Goal: Information Seeking & Learning: Find specific fact

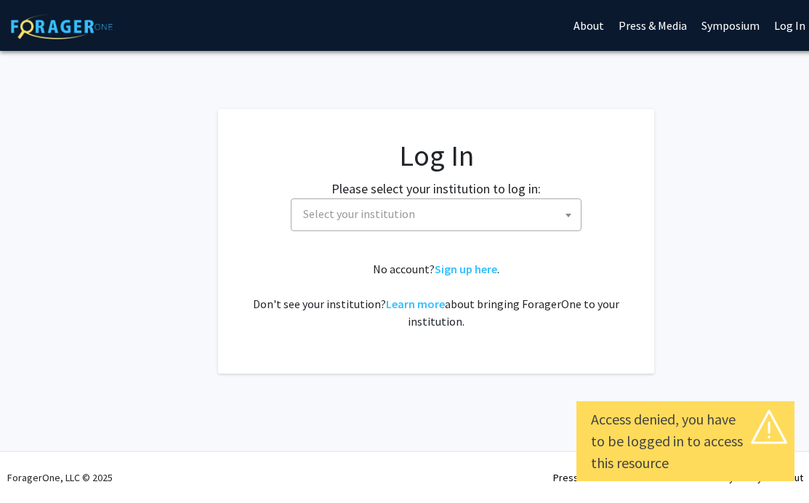
select select
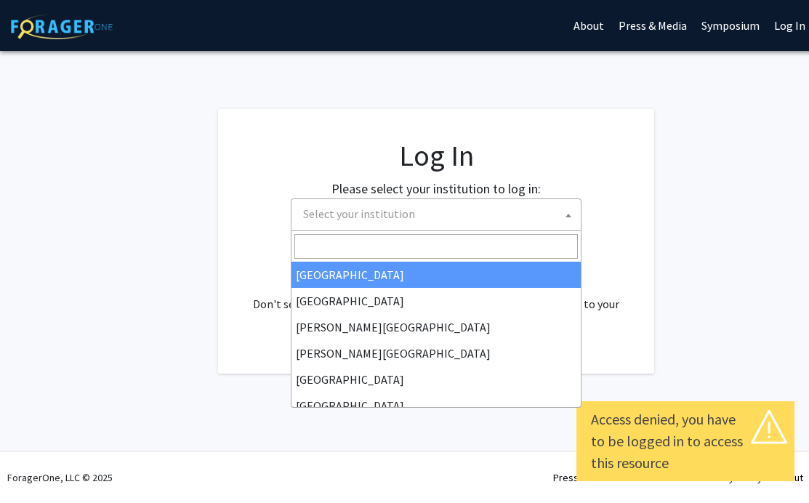
click at [415, 220] on span "Select your institution" at bounding box center [439, 214] width 284 height 30
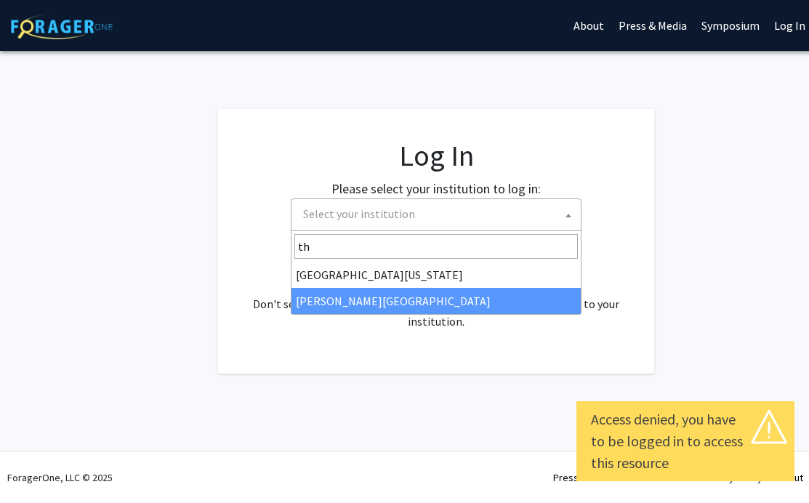
type input "th"
select select "24"
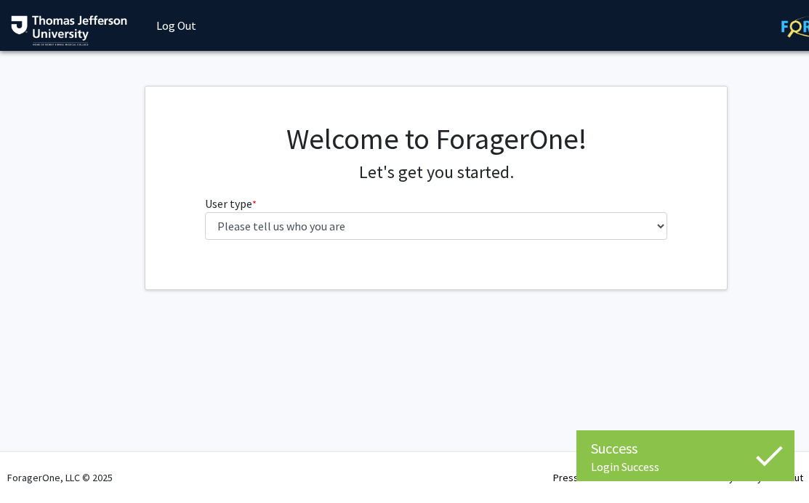
click at [334, 249] on div "Welcome to ForagerOne! Let's get you started. User type * required Please tell …" at bounding box center [436, 186] width 485 height 130
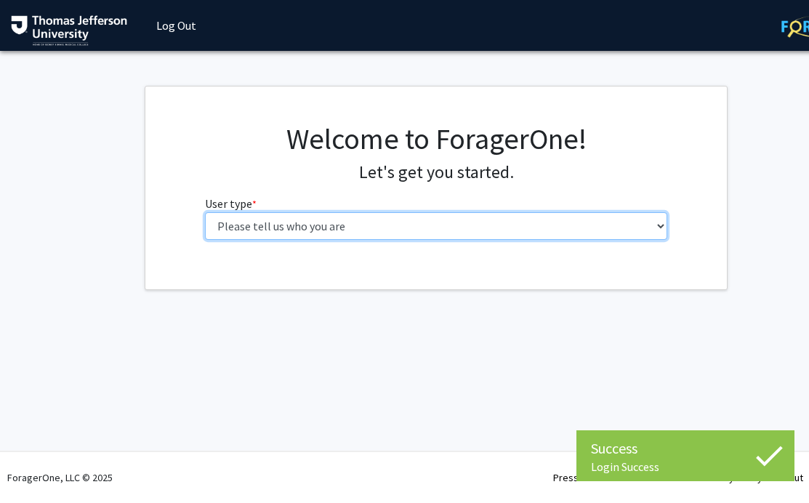
click at [351, 222] on select "Please tell us who you are Undergraduate Student Master's Student Doctoral Cand…" at bounding box center [436, 226] width 463 height 28
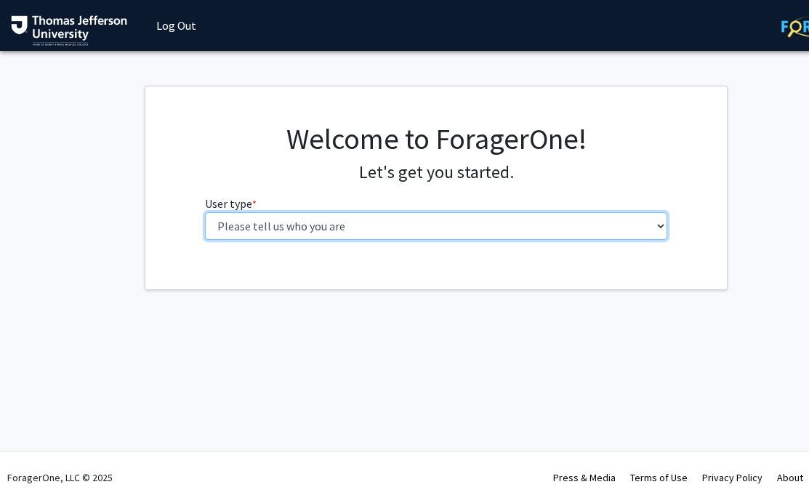
select select "3: doc"
click at [205, 212] on select "Please tell us who you are Undergraduate Student Master's Student Doctoral Cand…" at bounding box center [436, 226] width 463 height 28
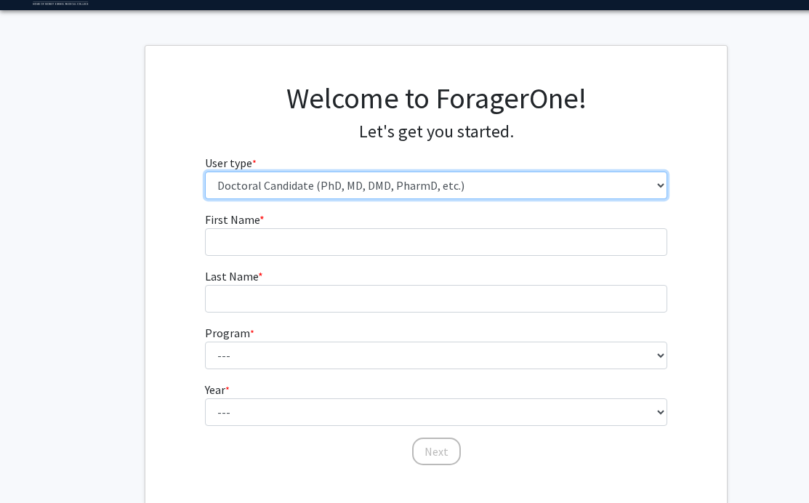
scroll to position [50, 0]
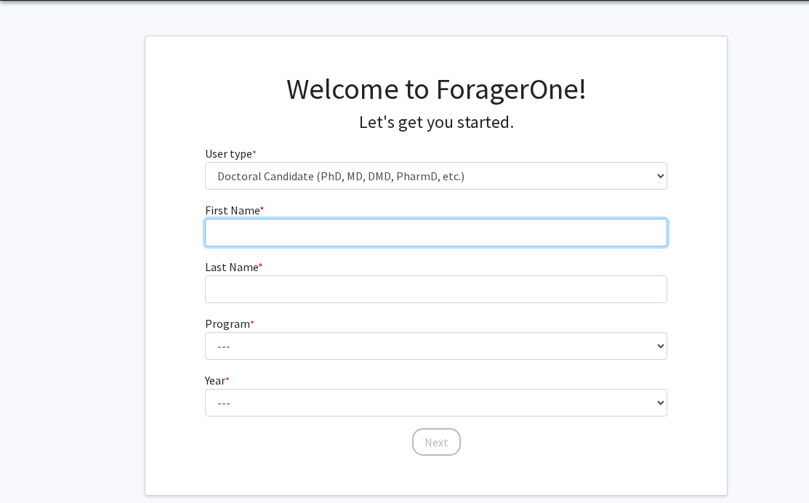
click at [352, 241] on input "First Name * required" at bounding box center [436, 233] width 463 height 28
type input "[PERSON_NAME]"
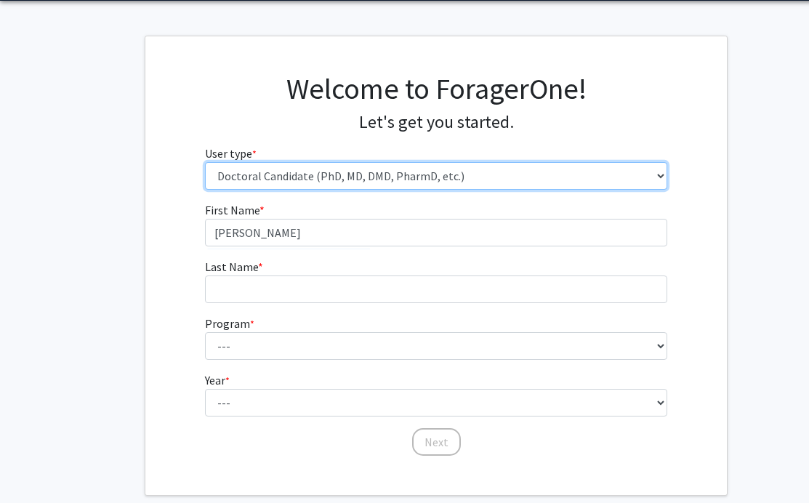
click at [403, 172] on select "Please tell us who you are Undergraduate Student Master's Student Doctoral Cand…" at bounding box center [436, 176] width 463 height 28
click at [205, 162] on select "Please tell us who you are Undergraduate Student Master's Student Doctoral Cand…" at bounding box center [436, 176] width 463 height 28
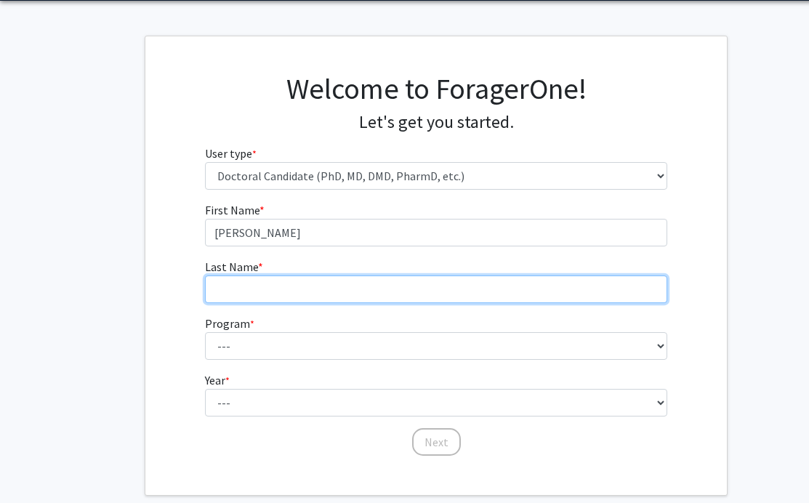
click at [420, 284] on input "Last Name * required" at bounding box center [436, 290] width 463 height 28
type input "Ristano"
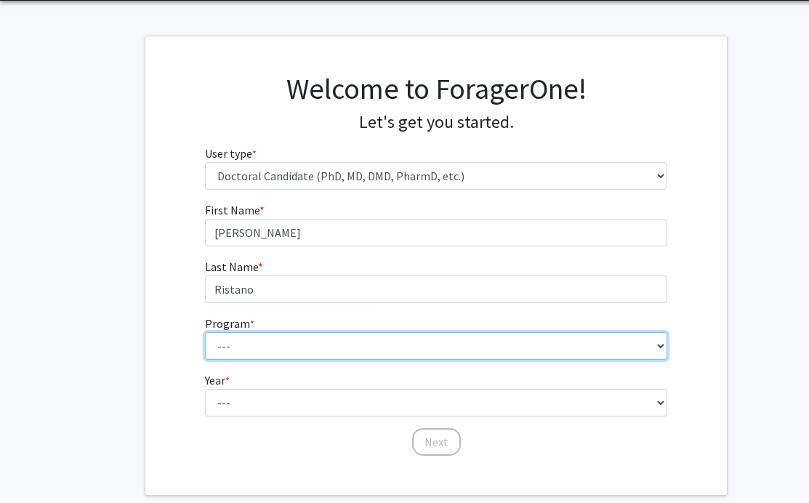
click at [441, 349] on select "--- Accelerated 3+3 BS in Health Sciences/Doctor of [MEDICAL_DATA] Accelerated …" at bounding box center [436, 346] width 463 height 28
select select "35: 815"
click at [205, 332] on select "--- Accelerated 3+3 BS in Health Sciences/Doctor of [MEDICAL_DATA] Accelerated …" at bounding box center [436, 346] width 463 height 28
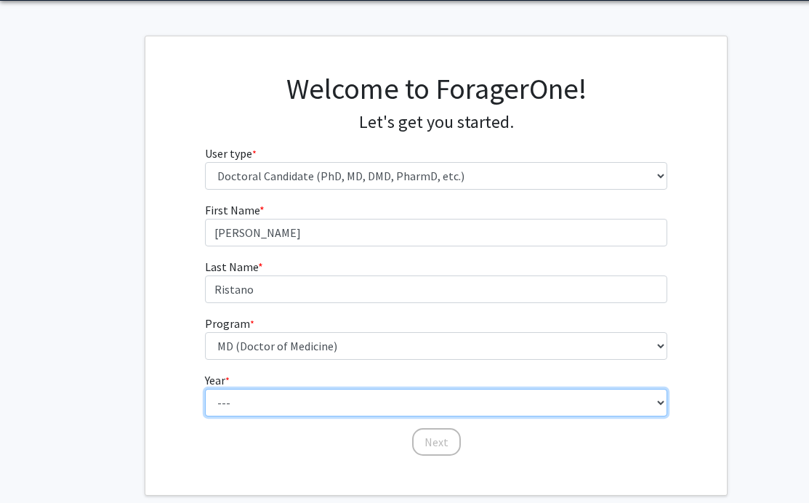
click at [337, 406] on select "--- First Year Second Year Third Year Fourth Year Fifth Year Sixth Year Seventh…" at bounding box center [436, 403] width 463 height 28
select select "1: first_year"
click at [205, 389] on select "--- First Year Second Year Third Year Fourth Year Fifth Year Sixth Year Seventh…" at bounding box center [436, 403] width 463 height 28
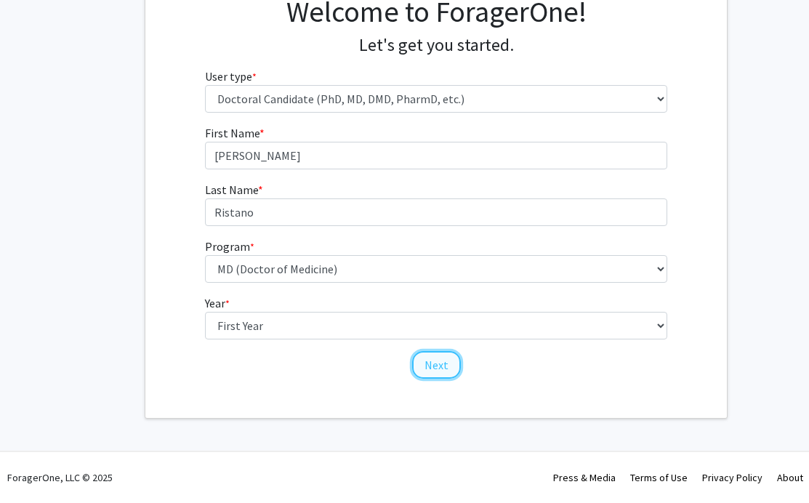
click at [423, 370] on button "Next" at bounding box center [436, 365] width 49 height 28
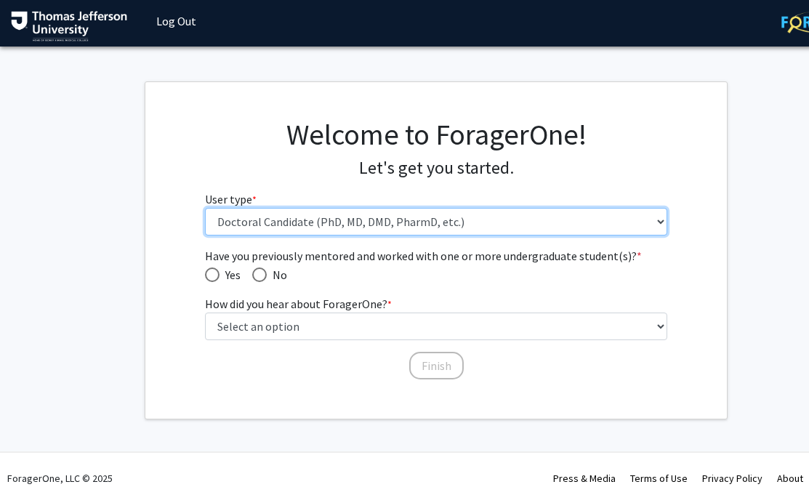
click at [348, 219] on select "Please tell us who you are Undergraduate Student Master's Student Doctoral Cand…" at bounding box center [436, 222] width 463 height 28
click at [205, 208] on select "Please tell us who you are Undergraduate Student Master's Student Doctoral Cand…" at bounding box center [436, 222] width 463 height 28
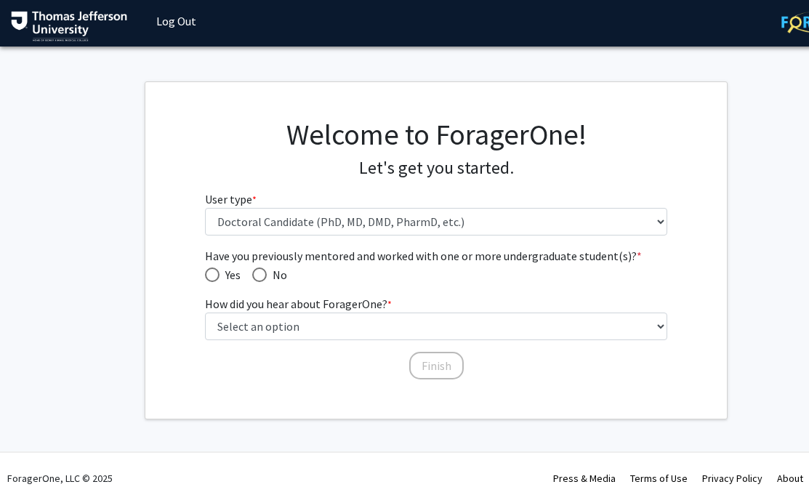
click at [264, 274] on span "Have you previously mentored and worked with one or more undergraduate student(…" at bounding box center [259, 275] width 15 height 15
click at [264, 274] on input "No" at bounding box center [259, 275] width 15 height 15
radio input "true"
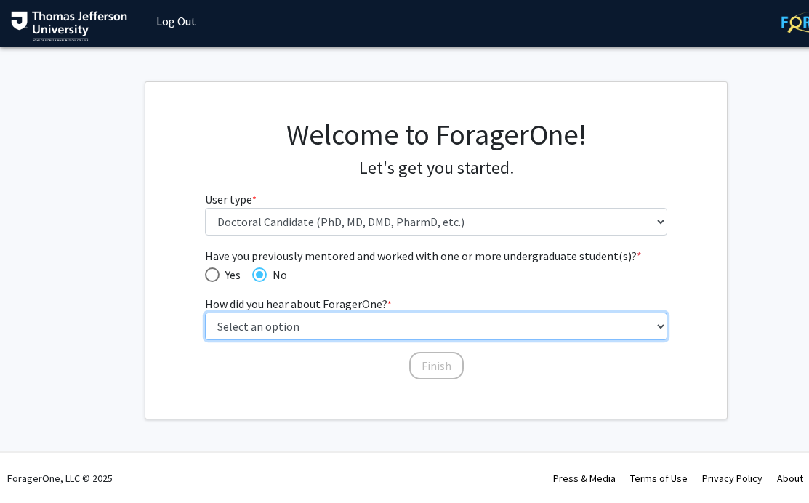
click at [284, 328] on select "Select an option Peer/student recommendation Faculty/staff recommendation Unive…" at bounding box center [436, 327] width 463 height 28
select select "3: university_website"
click at [205, 313] on select "Select an option Peer/student recommendation Faculty/staff recommendation Unive…" at bounding box center [436, 327] width 463 height 28
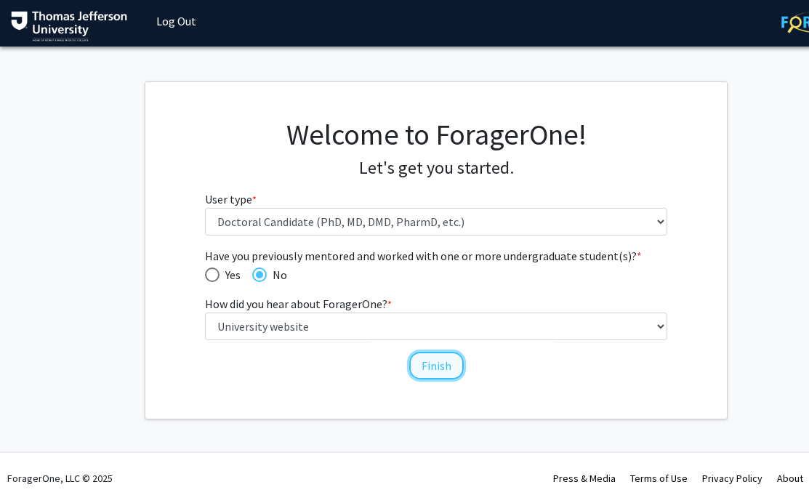
click at [447, 358] on button "Finish" at bounding box center [436, 366] width 55 height 28
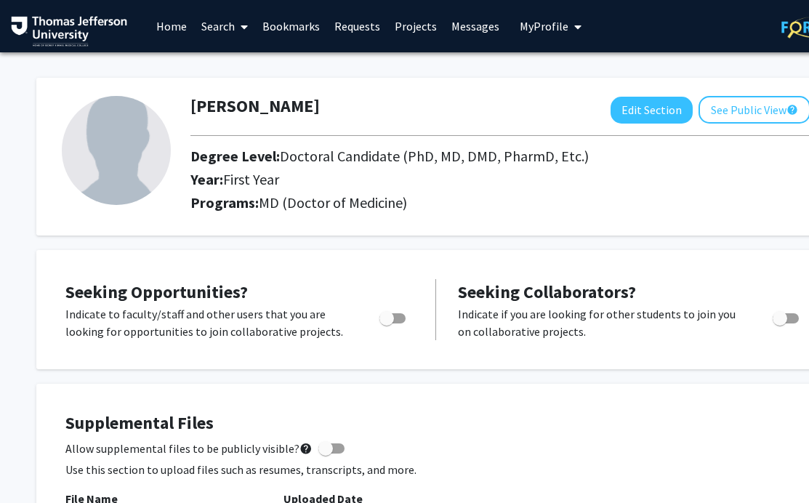
click at [400, 27] on link "Projects" at bounding box center [416, 26] width 57 height 51
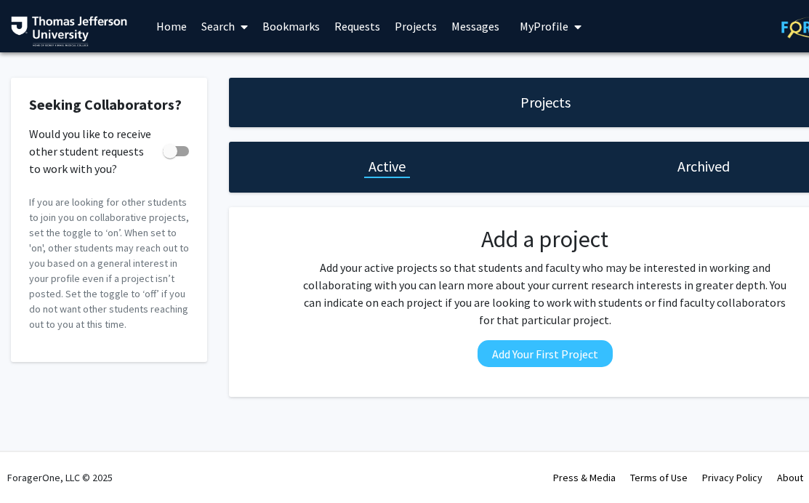
click at [217, 25] on link "Search" at bounding box center [224, 26] width 61 height 51
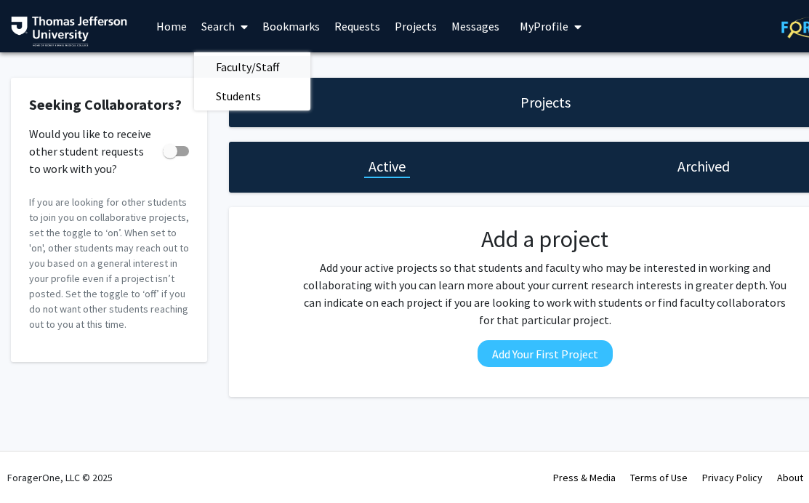
click at [225, 65] on span "Faculty/Staff" at bounding box center [247, 66] width 107 height 29
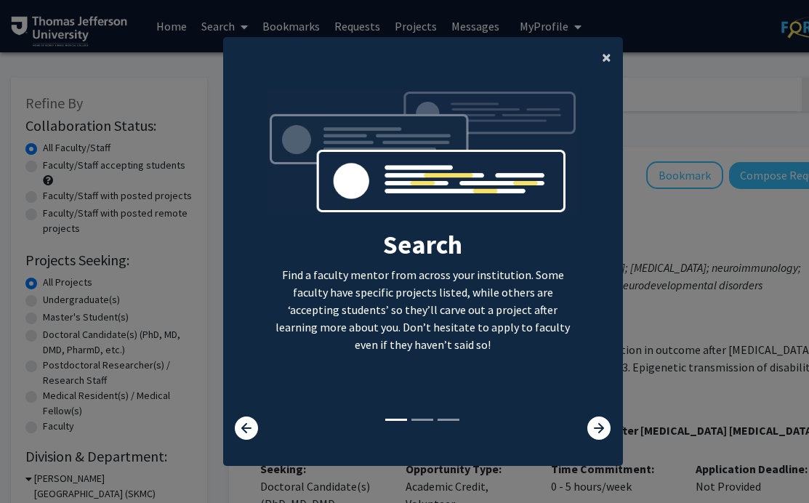
click at [604, 52] on span "×" at bounding box center [606, 57] width 9 height 23
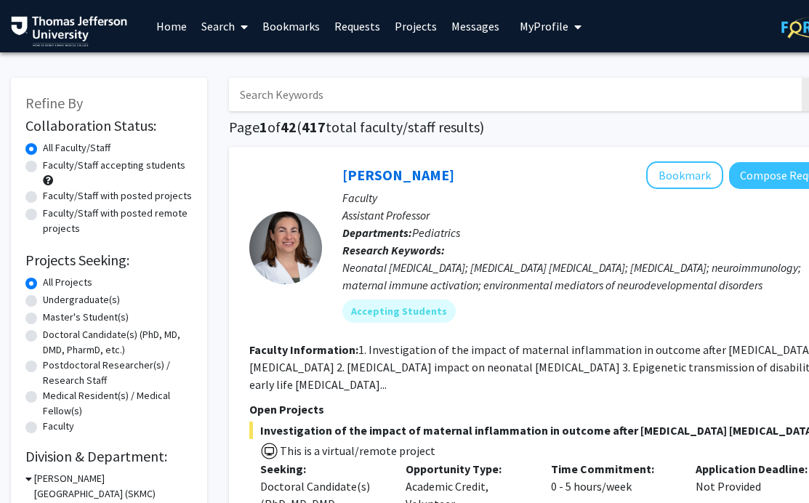
click at [353, 103] on input "Search Keywords" at bounding box center [514, 94] width 571 height 33
type input "[PERSON_NAME]"
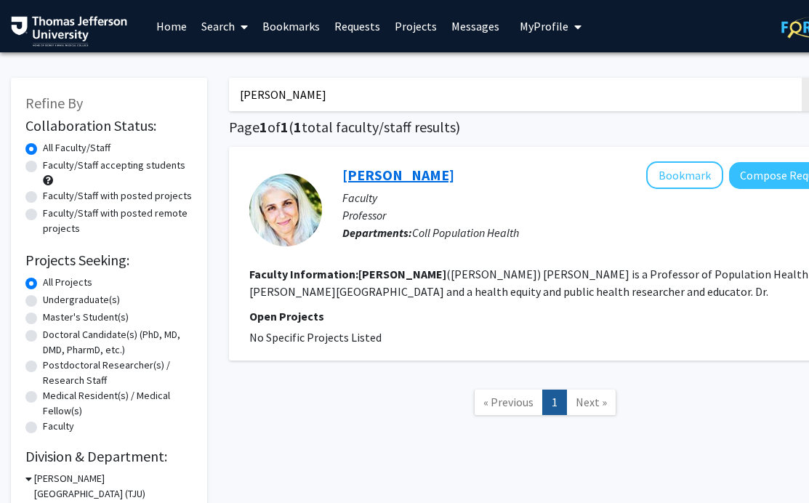
click at [388, 171] on link "[PERSON_NAME]" at bounding box center [398, 175] width 112 height 18
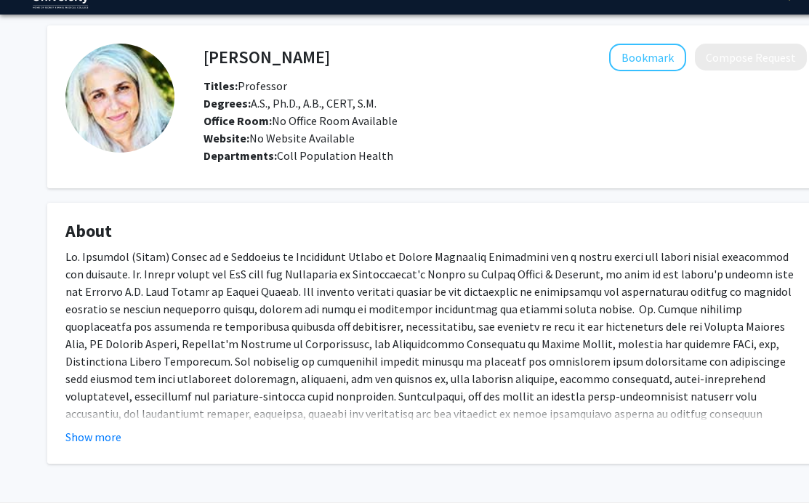
scroll to position [89, 0]
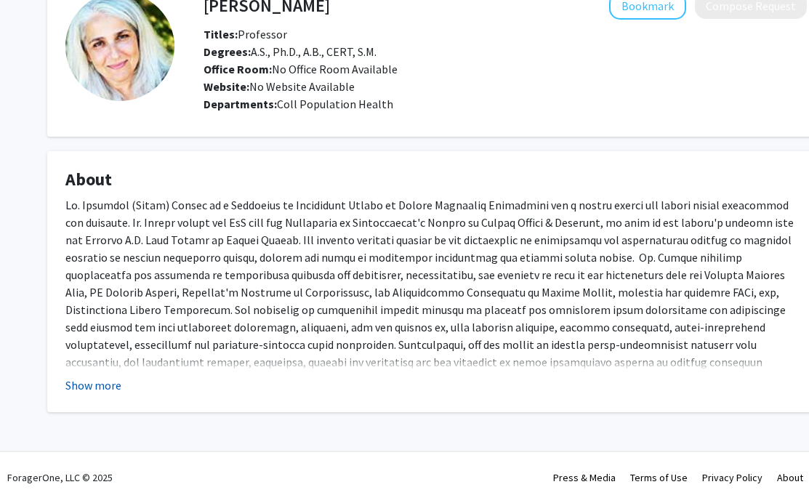
click at [94, 392] on button "Show more" at bounding box center [93, 385] width 56 height 17
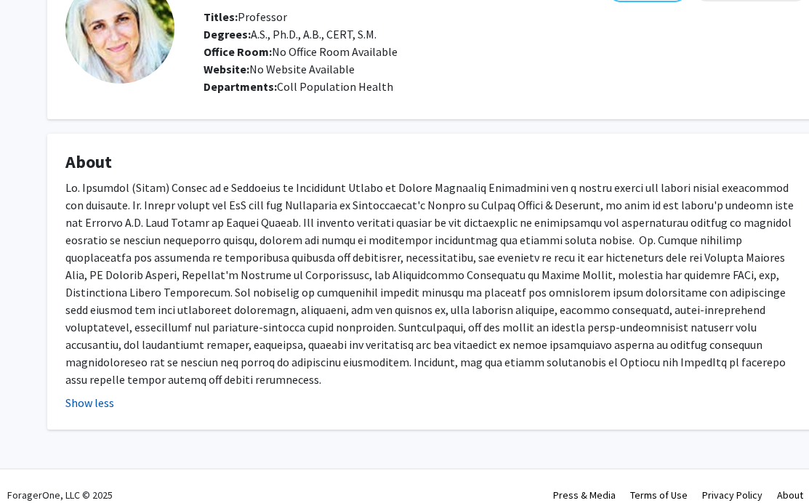
scroll to position [0, 0]
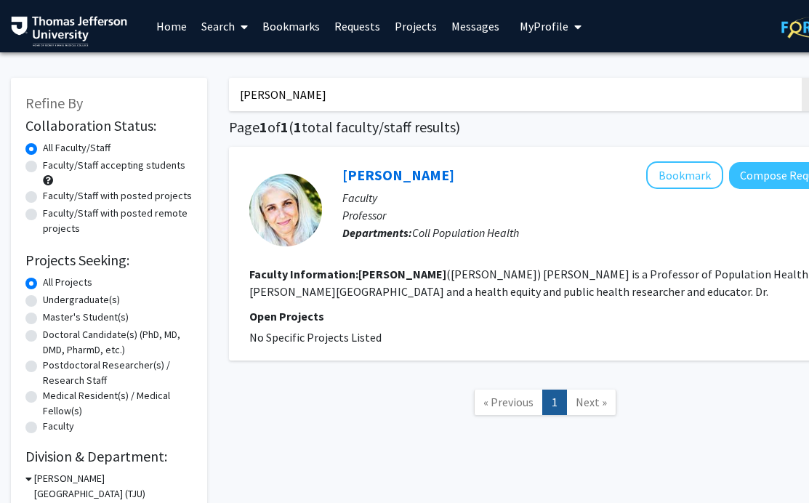
click at [249, 97] on input "[PERSON_NAME]" at bounding box center [514, 94] width 571 height 33
type input "[PERSON_NAME]"
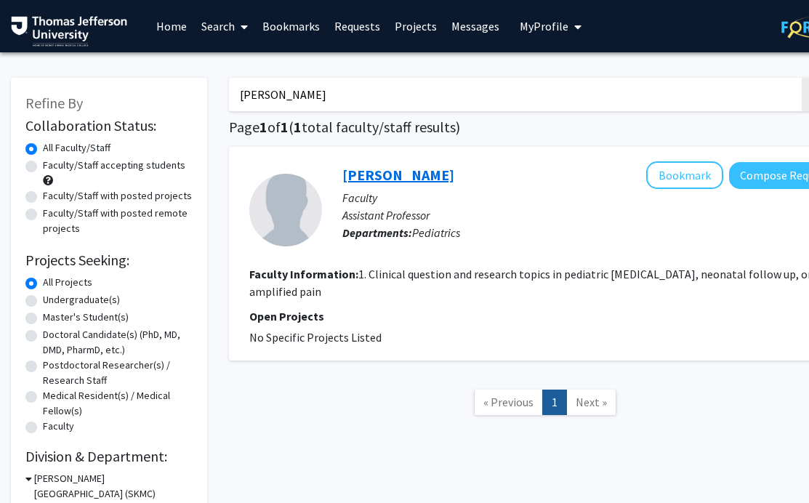
click at [376, 174] on link "[PERSON_NAME]" at bounding box center [398, 175] width 112 height 18
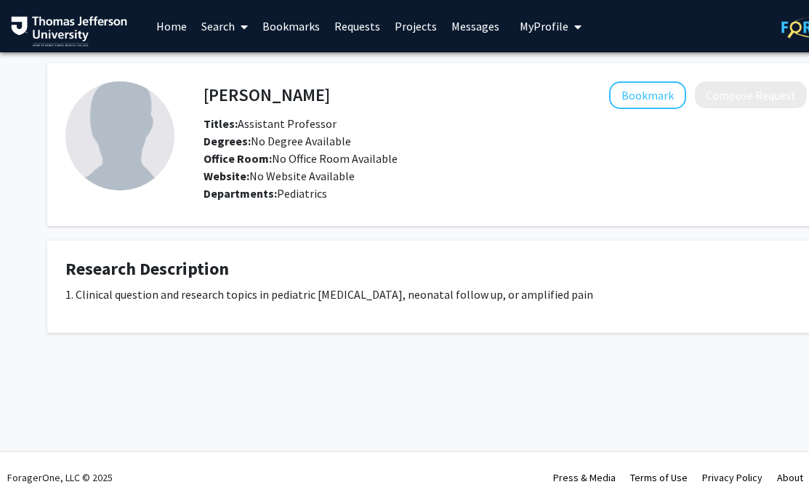
click at [217, 30] on link "Search" at bounding box center [224, 26] width 61 height 51
click at [229, 65] on span "Faculty/Staff" at bounding box center [247, 66] width 107 height 29
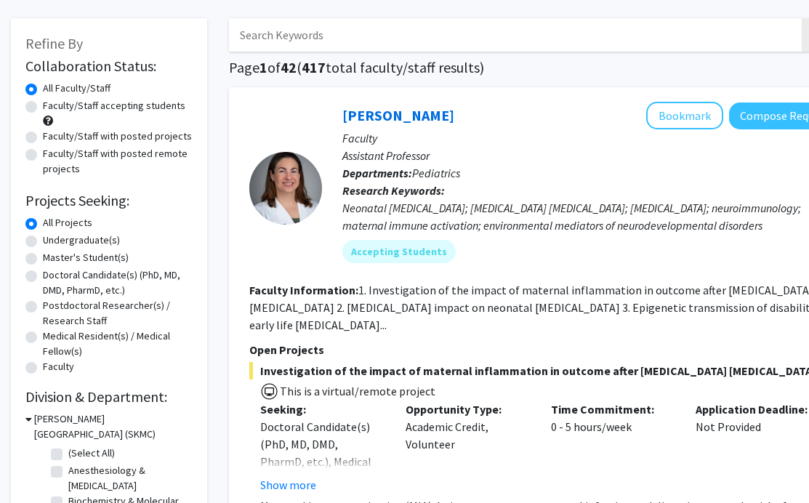
scroll to position [60, 0]
click at [344, 39] on input "Search Keywords" at bounding box center [514, 33] width 571 height 33
type input "vitali"
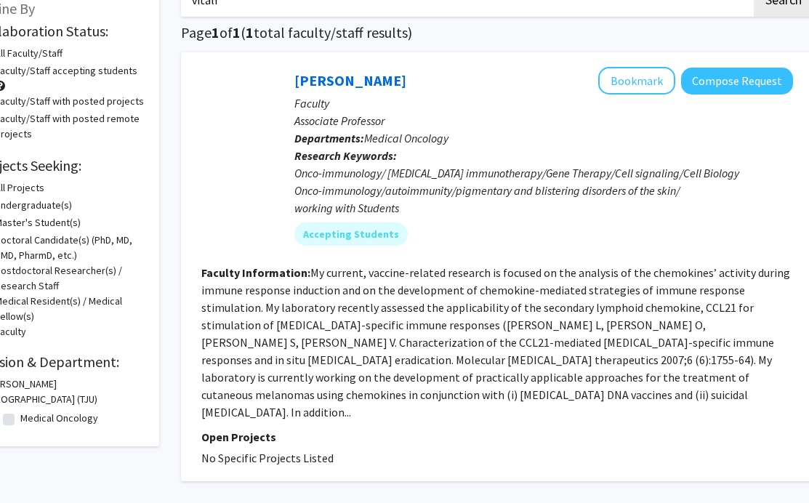
scroll to position [98, 48]
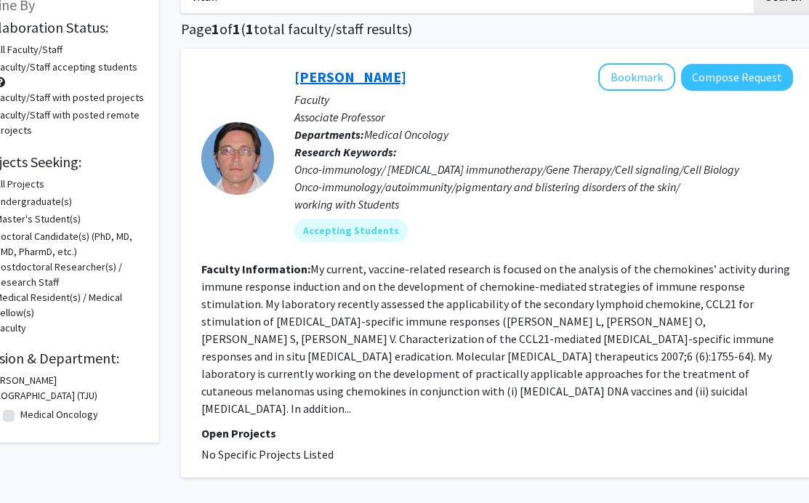
click at [360, 70] on link "[PERSON_NAME]" at bounding box center [350, 77] width 112 height 18
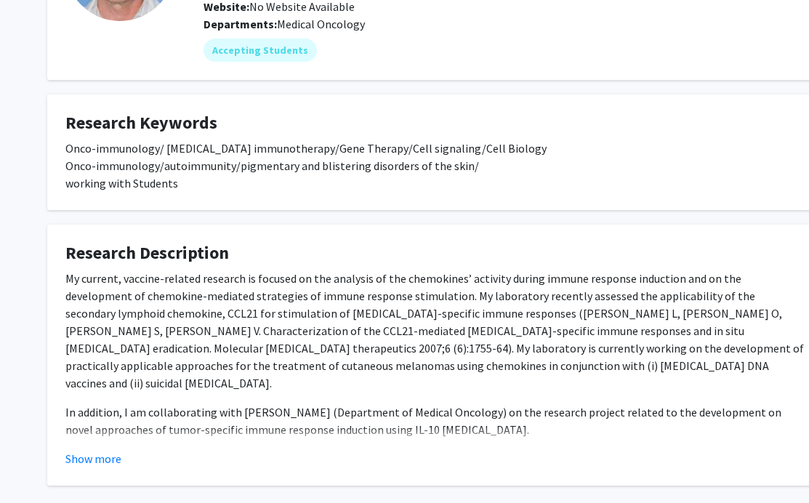
scroll to position [242, 0]
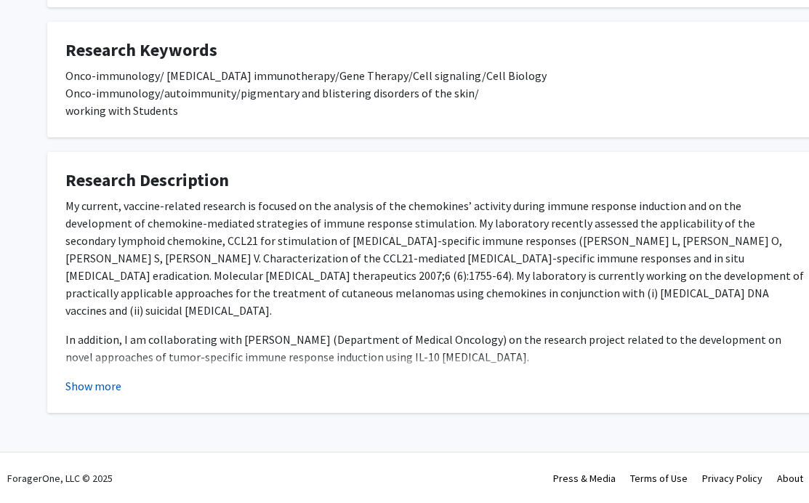
click at [103, 385] on button "Show more" at bounding box center [93, 385] width 56 height 17
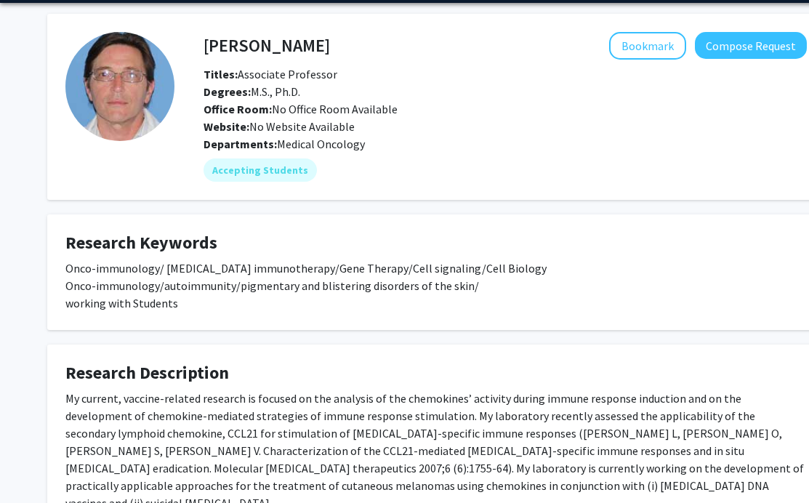
scroll to position [0, 0]
